Goal: Task Accomplishment & Management: Complete application form

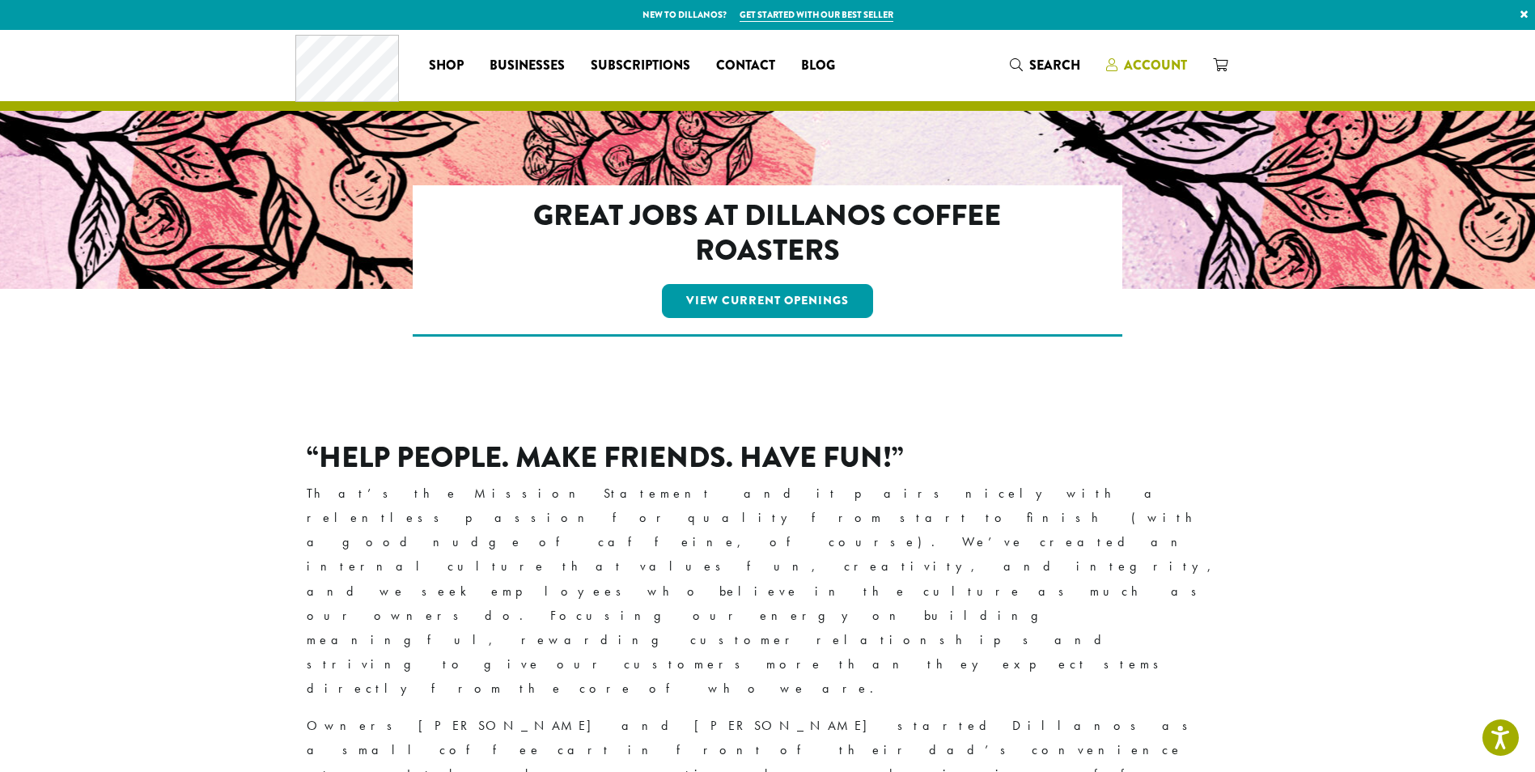
click at [1177, 61] on span "Account" at bounding box center [1155, 65] width 63 height 19
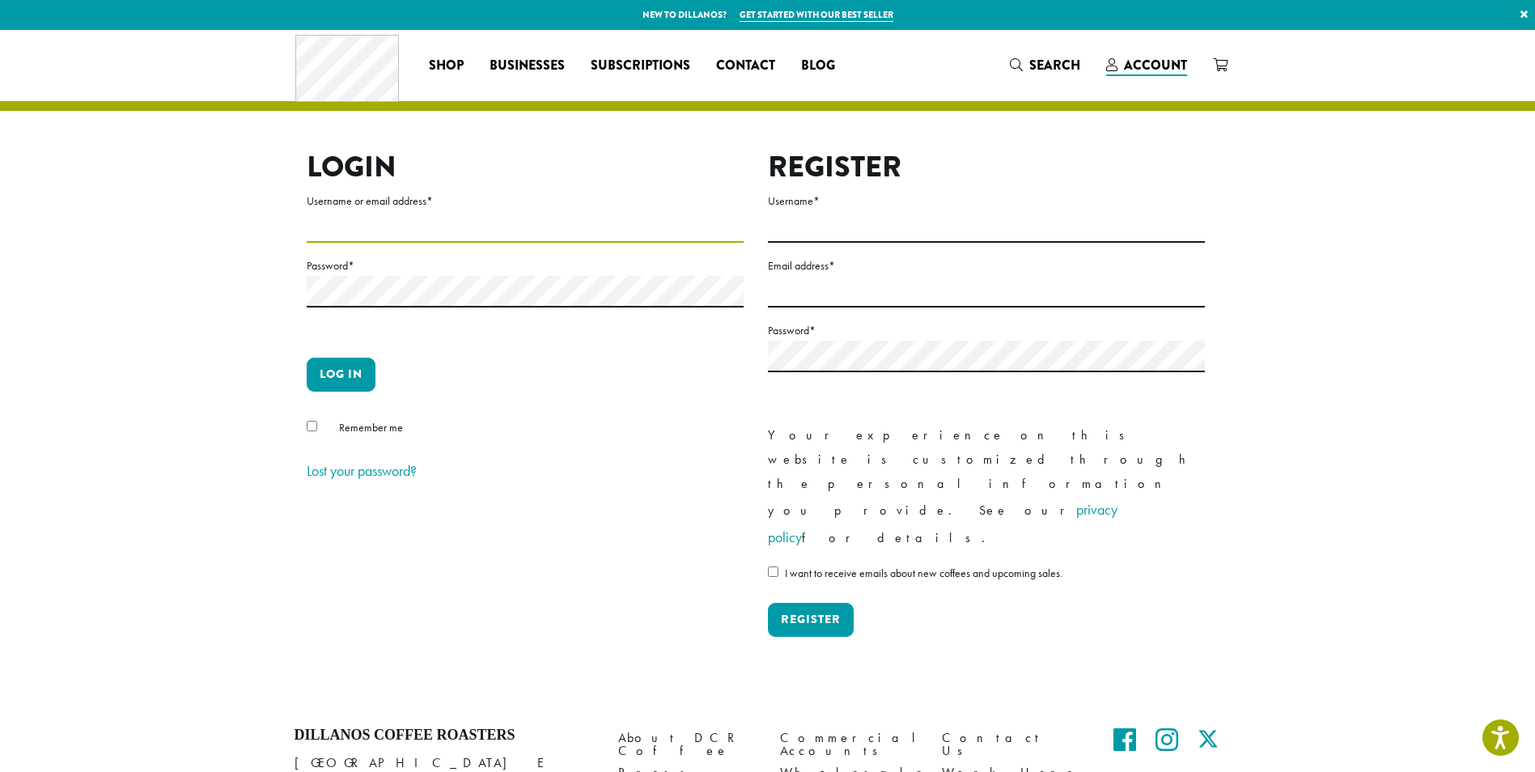
click at [345, 212] on input "Username or email address *" at bounding box center [525, 227] width 437 height 32
type input "**********"
click at [321, 364] on button "Log in" at bounding box center [341, 375] width 69 height 34
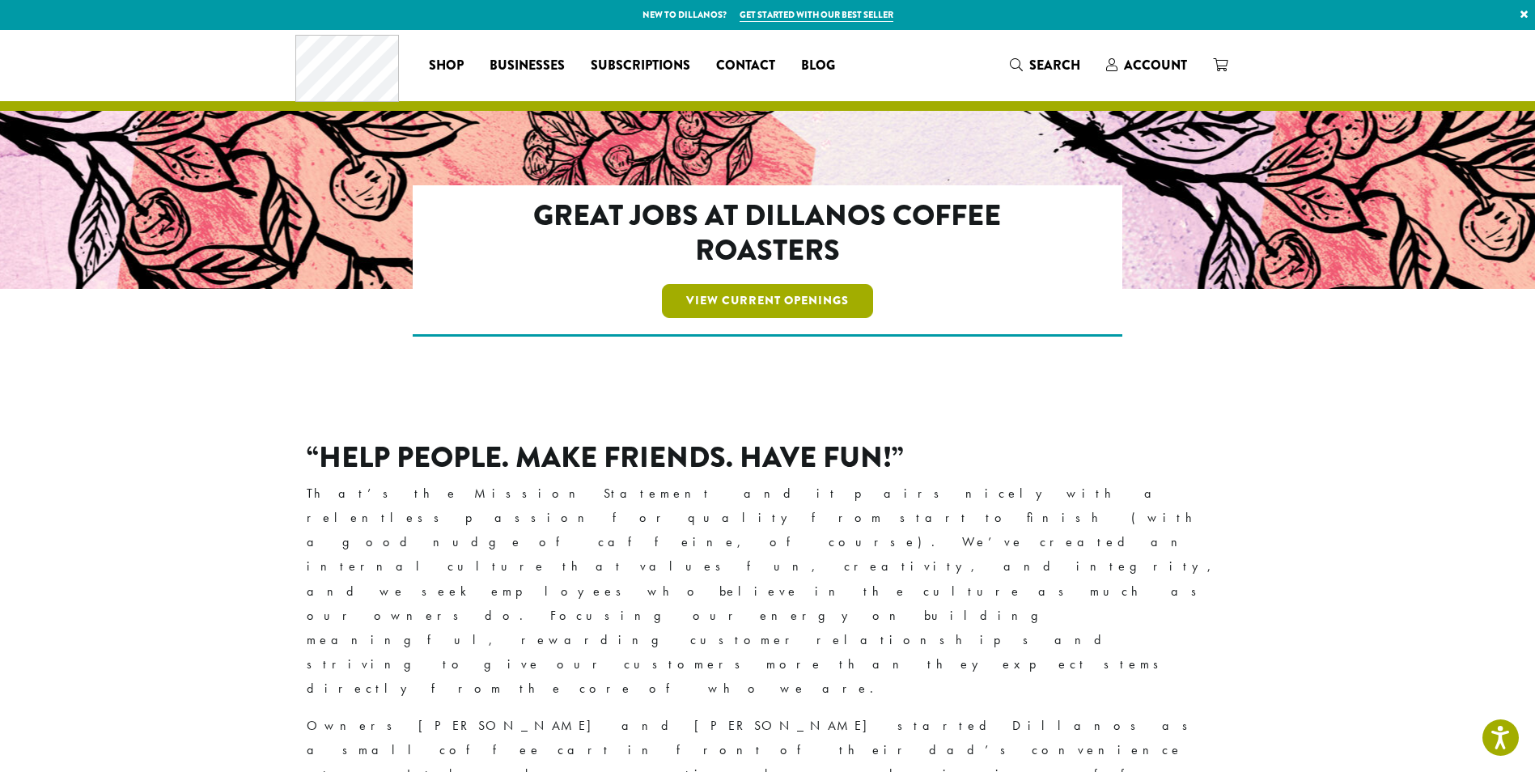
click at [795, 299] on link "View Current Openings" at bounding box center [767, 301] width 211 height 34
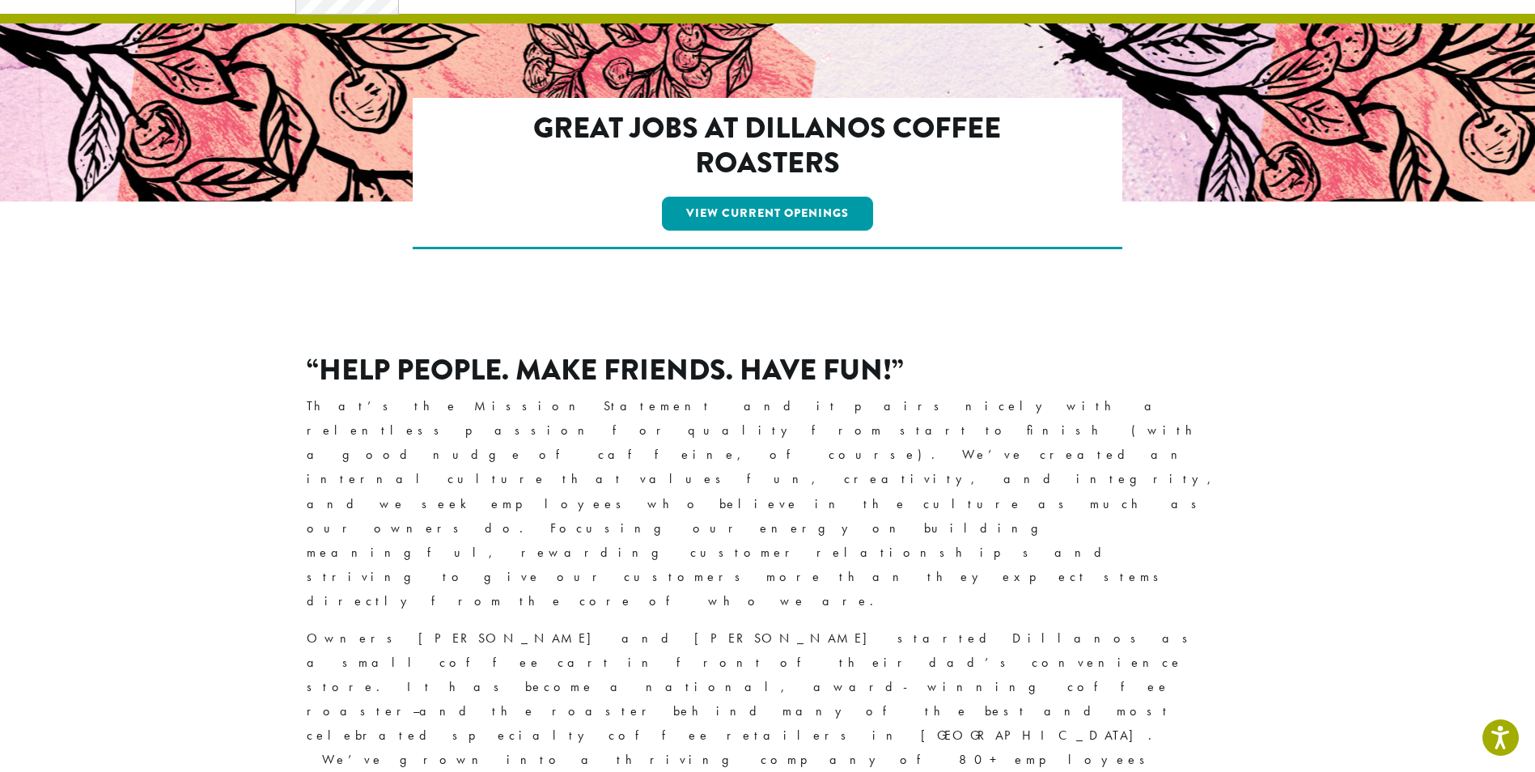
scroll to position [28, 0]
